Goal: Ask a question

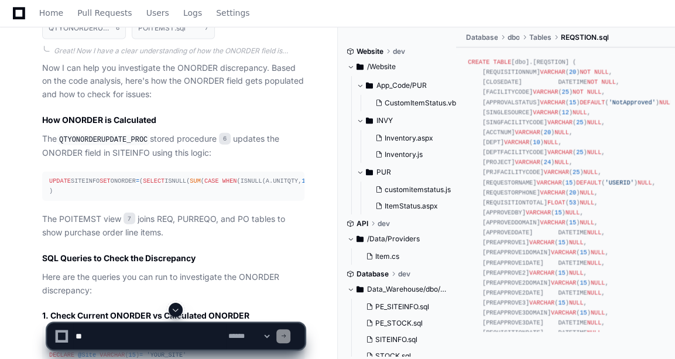
scroll to position [1660, 0]
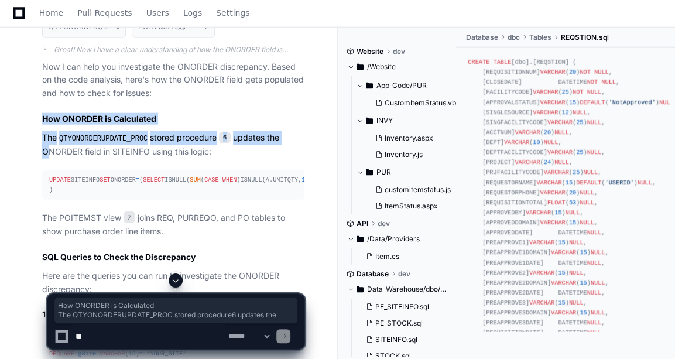
drag, startPoint x: 33, startPoint y: 147, endPoint x: 22, endPoint y: 185, distance: 39.5
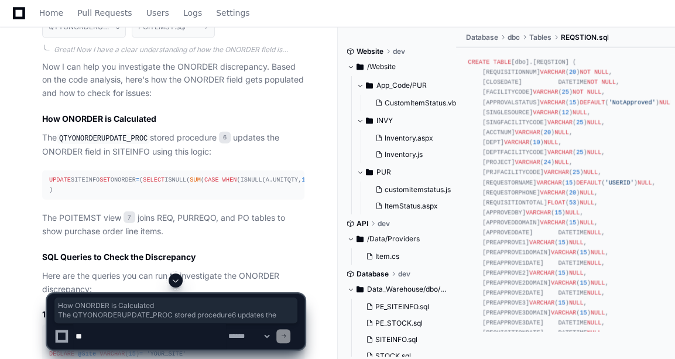
click at [61, 158] on p "The QTYONORDERUPDATE_PROC stored procedure 6 updates the ONORDER field in SITEI…" at bounding box center [173, 144] width 262 height 27
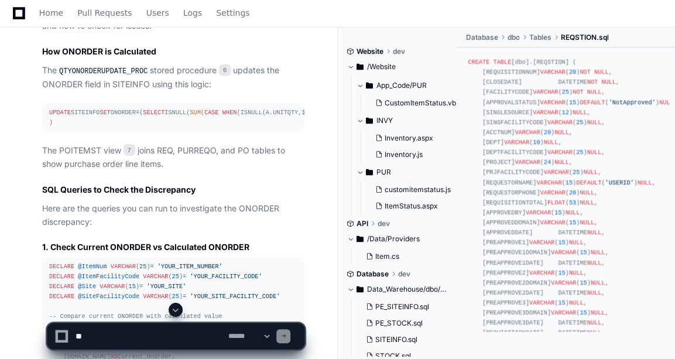
scroll to position [1728, 0]
click at [65, 127] on div "UPDATE SITEINFO SET ONORDER = ( SELECT ISNULL( SUM ( CASE WHEN (ISNULL(A.UNITQT…" at bounding box center [173, 117] width 248 height 20
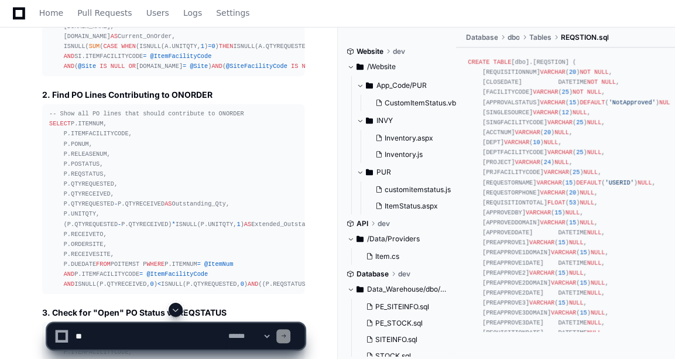
scroll to position [2047, 0]
click at [147, 73] on div "DECLARE @ItemNum VARCHAR ( 25 ) = 'YOUR_ITEM_NUMBER' DECLARE @ItemFacilityCode …" at bounding box center [173, 7] width 248 height 130
click at [101, 73] on div "DECLARE @ItemNum VARCHAR ( 25 ) = 'YOUR_ITEM_NUMBER' DECLARE @ItemFacilityCode …" at bounding box center [173, 7] width 248 height 130
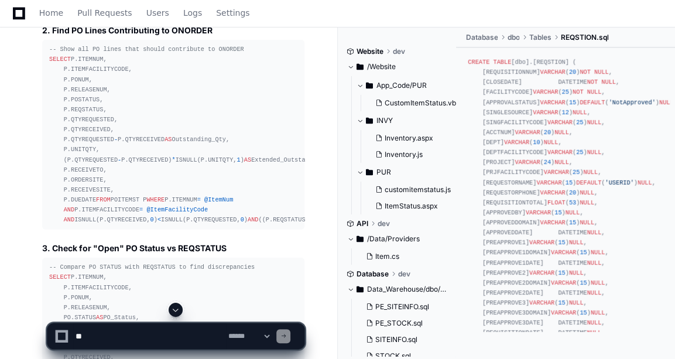
scroll to position [2117, 0]
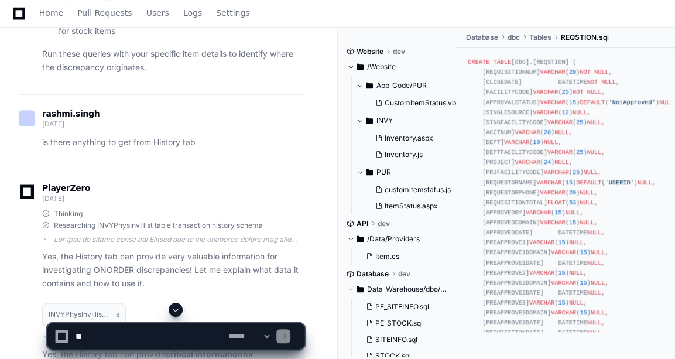
scroll to position [2891, 0]
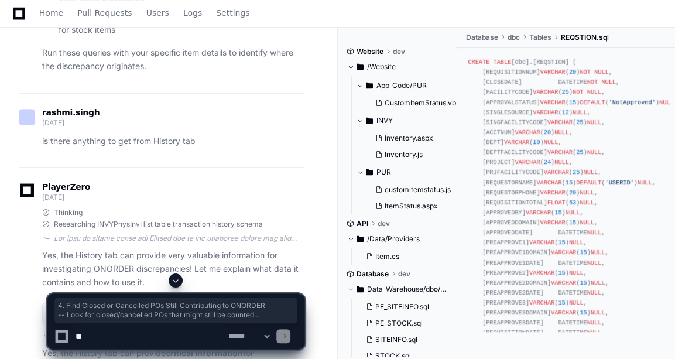
drag, startPoint x: 36, startPoint y: 87, endPoint x: 130, endPoint y: 245, distance: 184.3
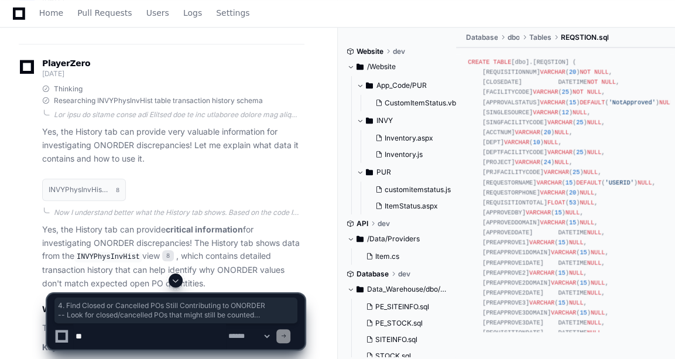
scroll to position [3016, 0]
copy article "4. Find Closed or Cancelled POs Still Contributing to ONORDER -- Look for close…"
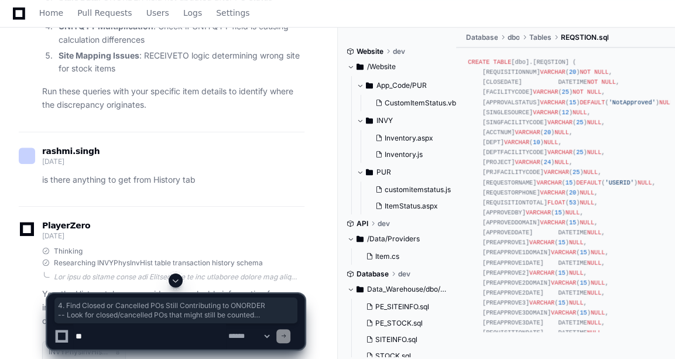
scroll to position [2852, 0]
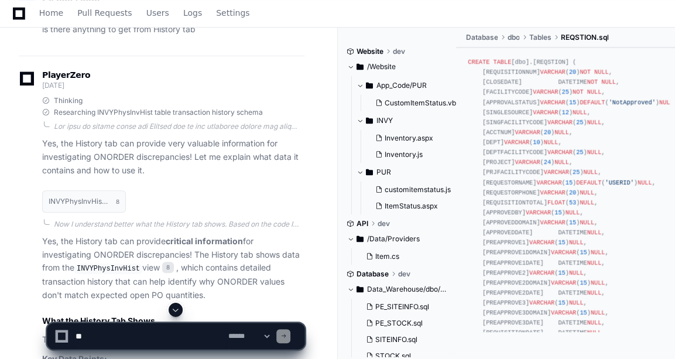
scroll to position [3003, 0]
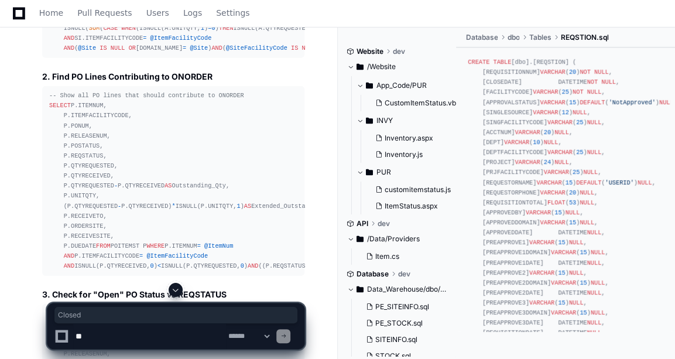
scroll to position [2059, 0]
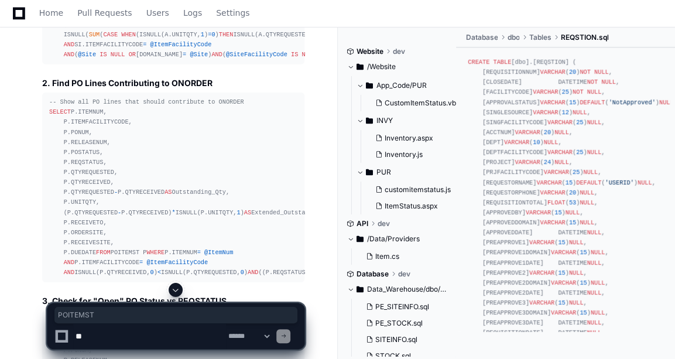
copy div "POITEMST"
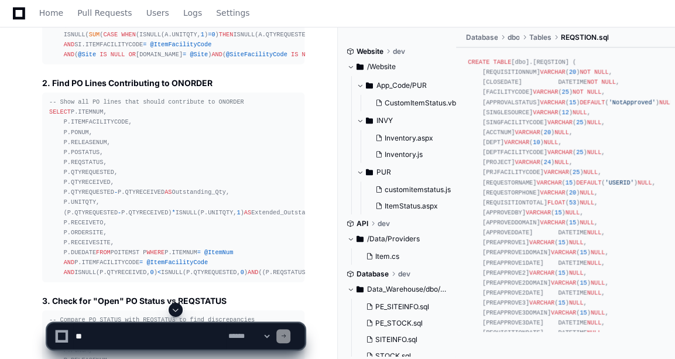
click at [101, 335] on textarea at bounding box center [149, 336] width 153 height 26
paste textarea "*********"
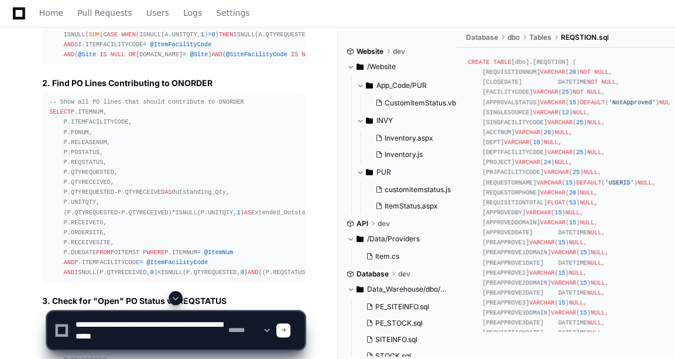
type textarea "**********"
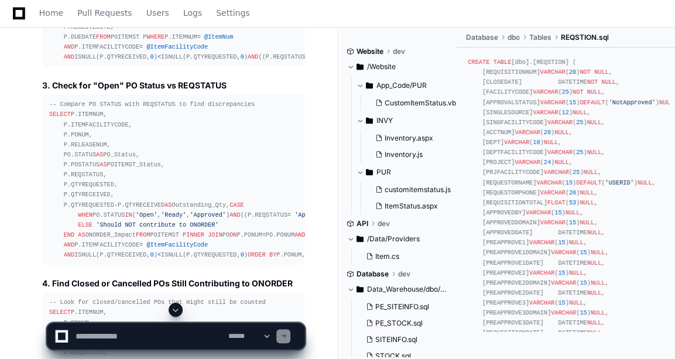
scroll to position [2278, 0]
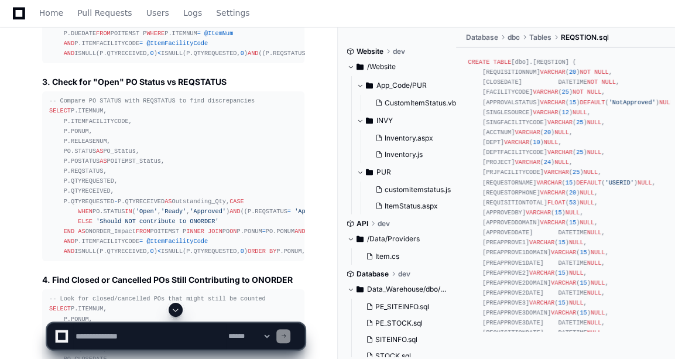
click at [177, 310] on span at bounding box center [175, 309] width 9 height 9
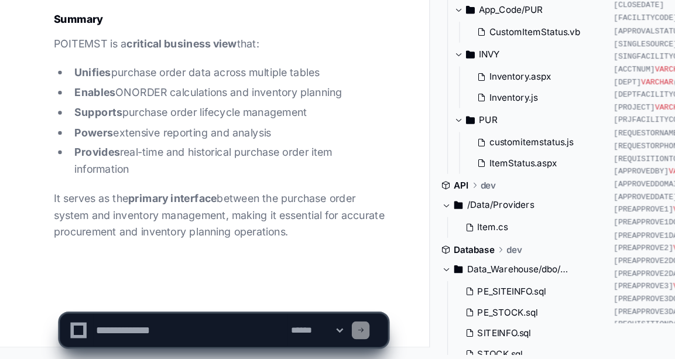
scroll to position [17971, 0]
click at [128, 336] on textarea at bounding box center [149, 336] width 153 height 26
paste textarea "********"
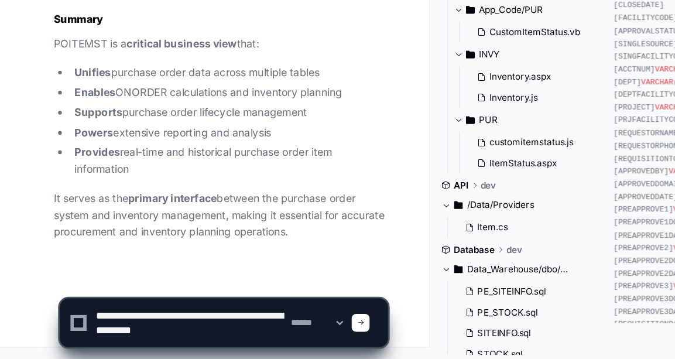
type textarea "**********"
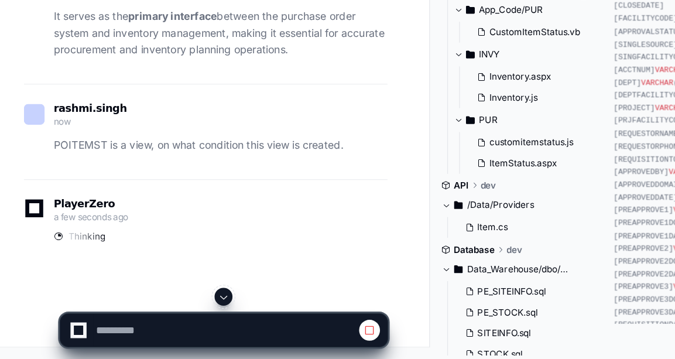
click at [178, 311] on span at bounding box center [175, 309] width 9 height 9
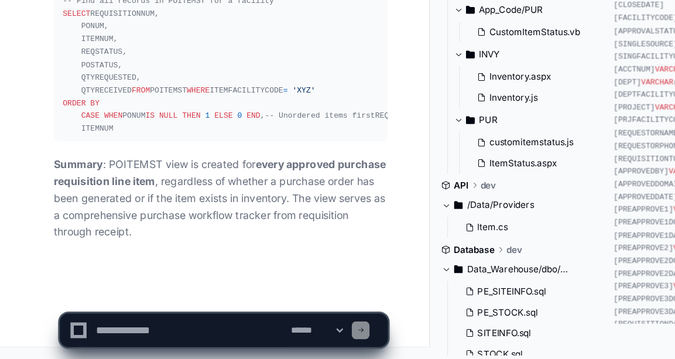
scroll to position [20058, 0]
click at [125, 336] on textarea at bounding box center [149, 336] width 153 height 26
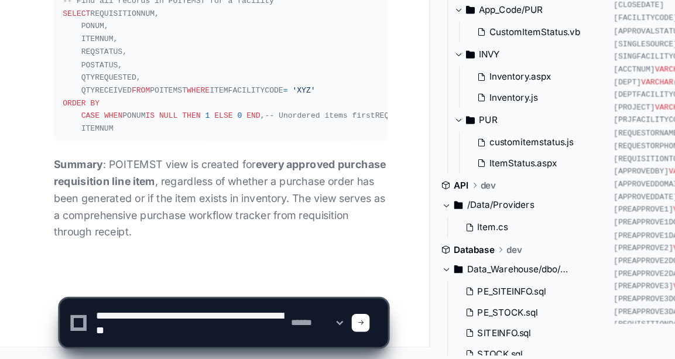
type textarea "**********"
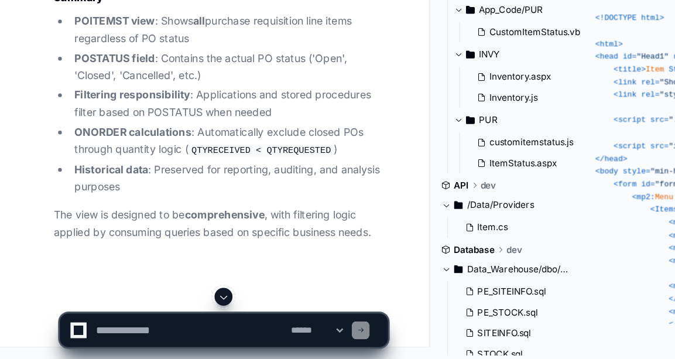
scroll to position [20554, 0]
click at [109, 340] on textarea at bounding box center [149, 336] width 153 height 26
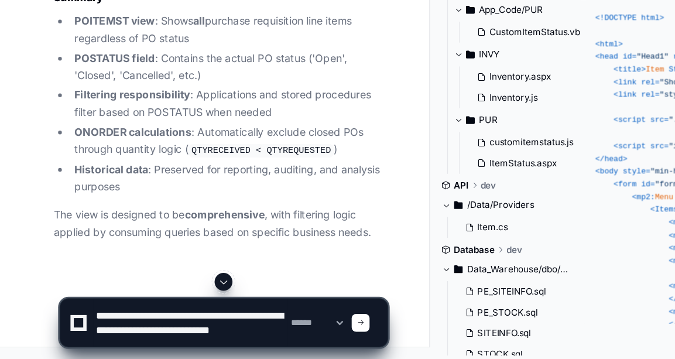
scroll to position [4, 0]
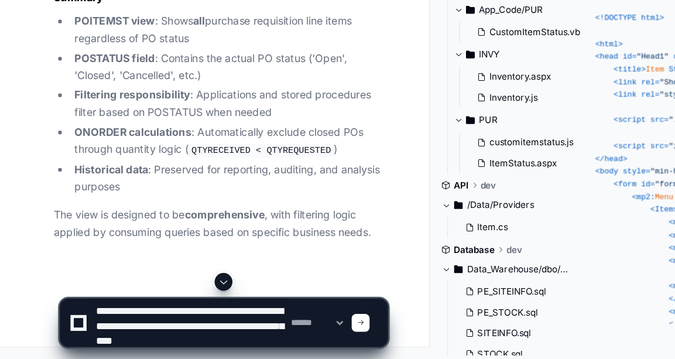
type textarea "**********"
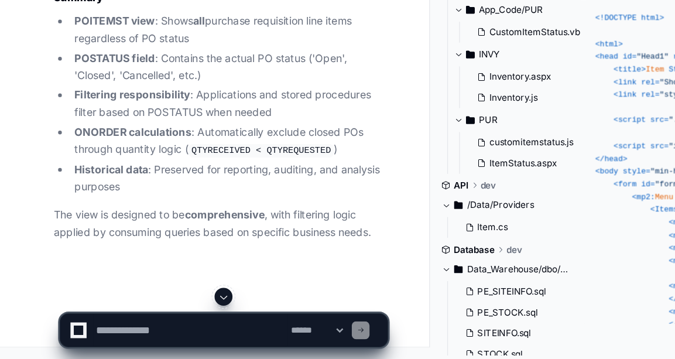
scroll to position [0, 0]
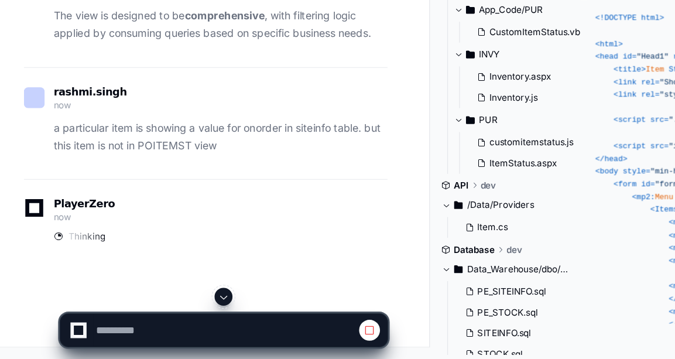
click at [174, 312] on span at bounding box center [175, 309] width 9 height 9
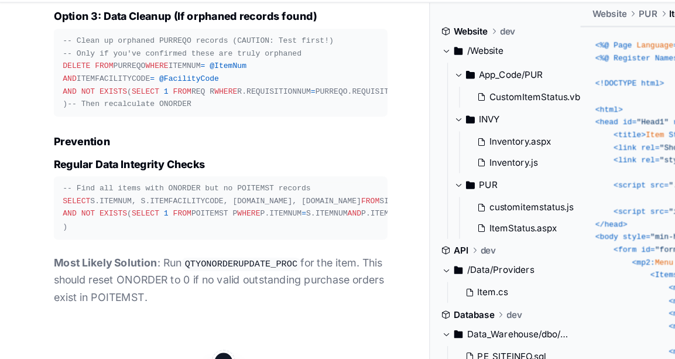
scroll to position [21748, 0]
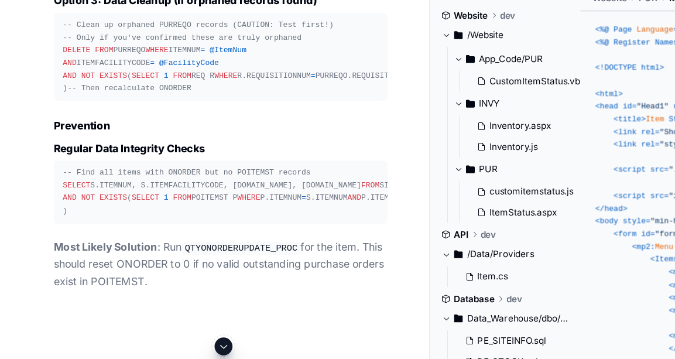
scroll to position [23549, 0]
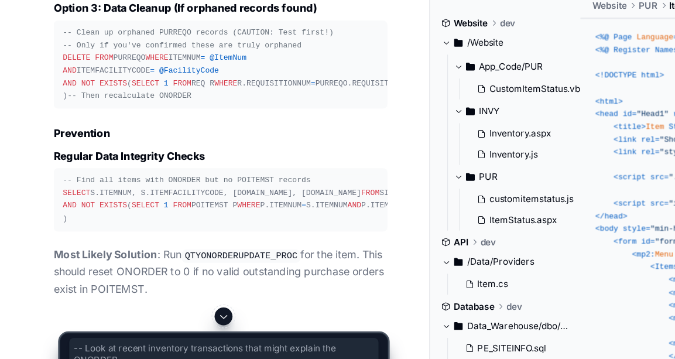
drag, startPoint x: 48, startPoint y: 109, endPoint x: 180, endPoint y: 181, distance: 150.6
copy div "-- Look at recent inventory transactions that might explain the ONORDER SELECT …"
